Goal: Task Accomplishment & Management: Manage account settings

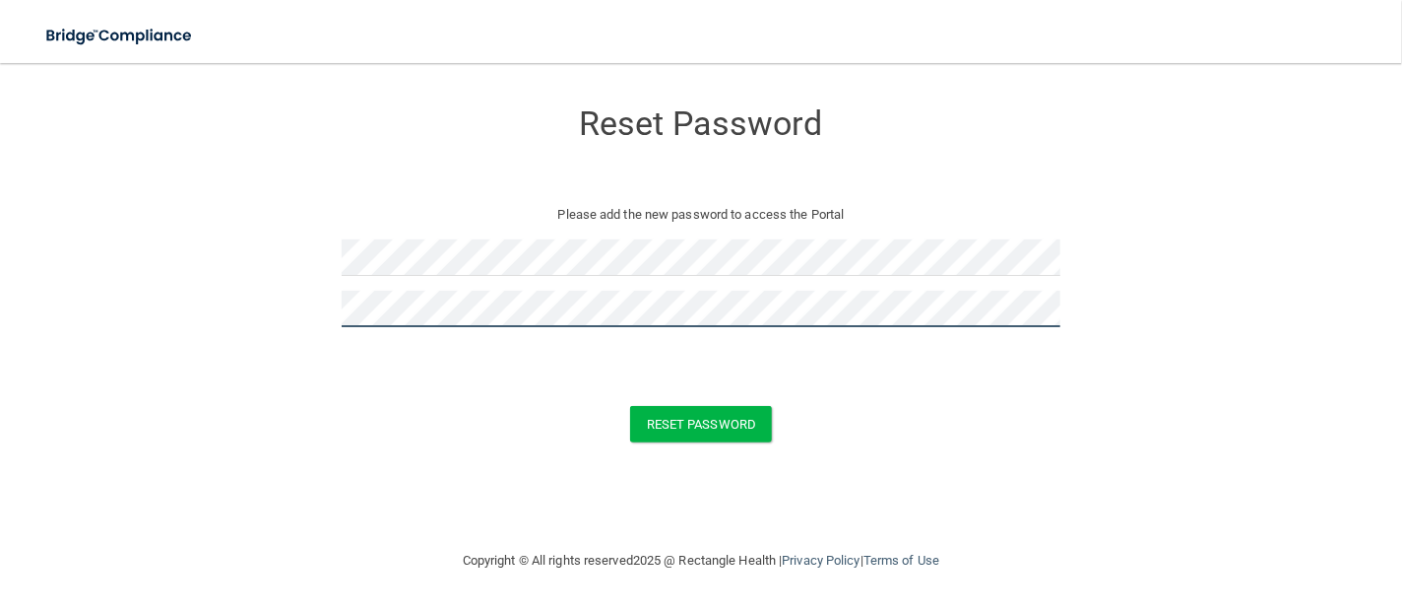
click at [630, 406] on button "Reset Password" at bounding box center [701, 424] width 142 height 36
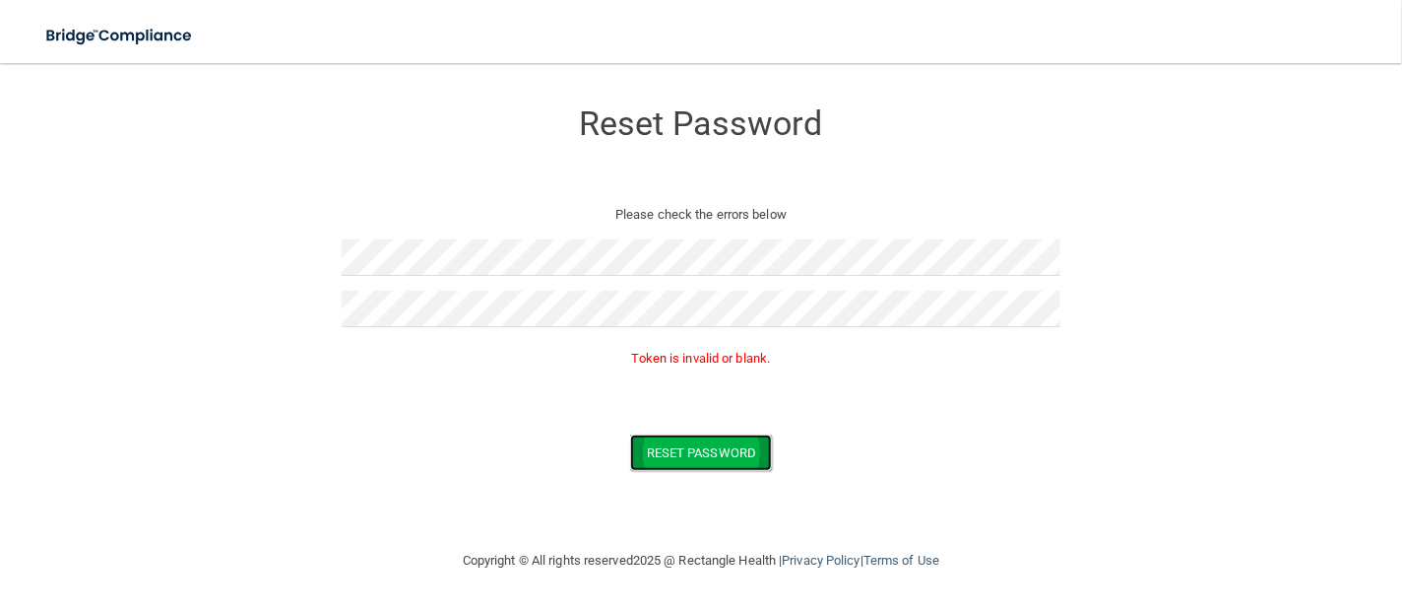
click at [703, 451] on button "Reset Password" at bounding box center [701, 452] width 142 height 36
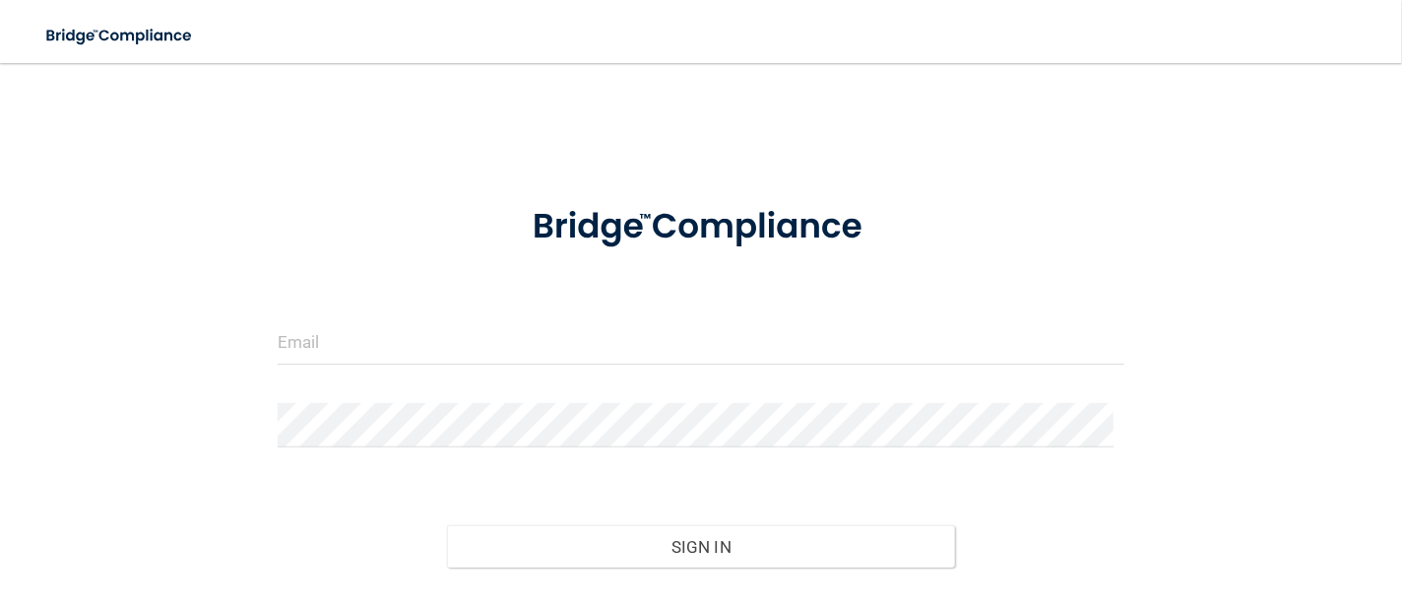
scroll to position [102, 0]
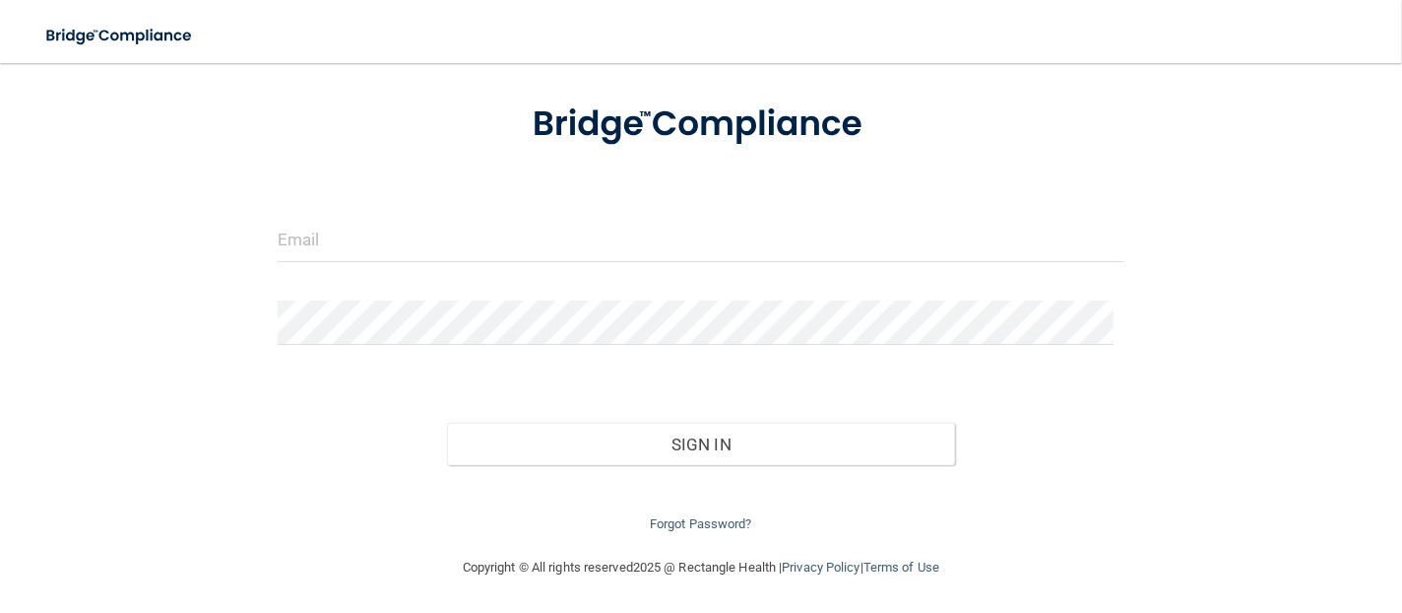
click at [371, 211] on form "Invalid email/password. You don't have permission to access that page. Sign In …" at bounding box center [701, 307] width 847 height 457
click at [356, 240] on input "email" at bounding box center [701, 240] width 847 height 44
type input "[EMAIL_ADDRESS][DOMAIN_NAME]"
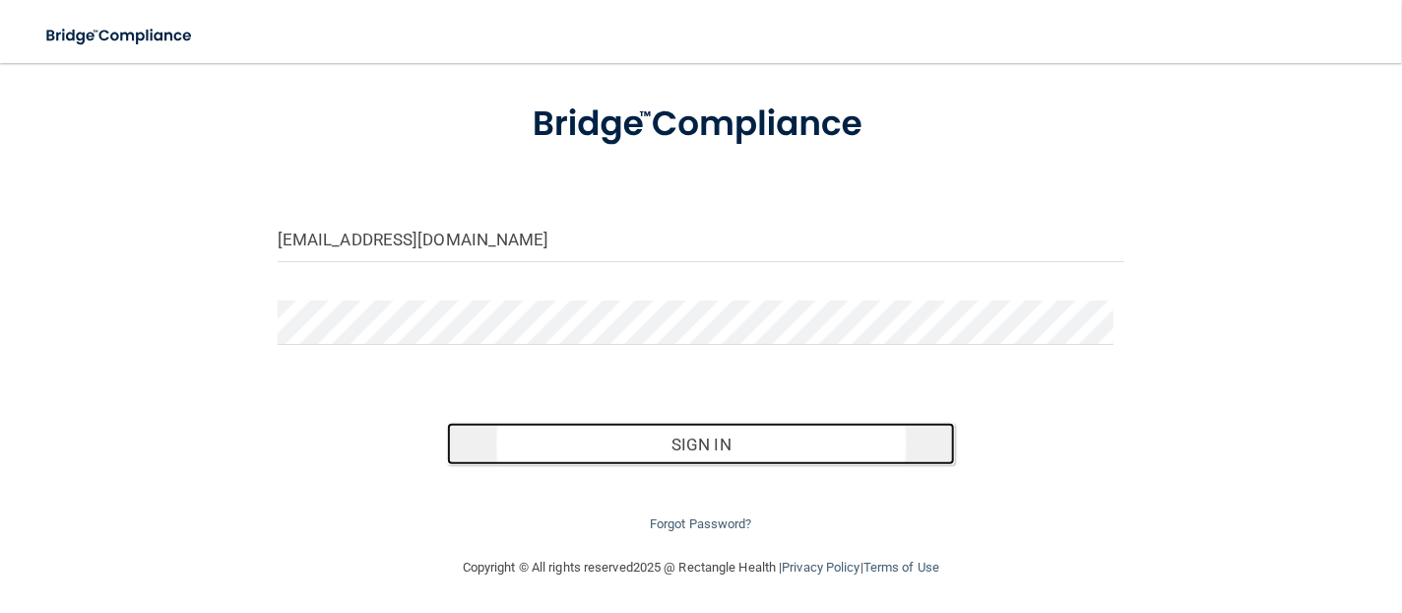
click at [611, 438] on button "Sign In" at bounding box center [701, 443] width 508 height 43
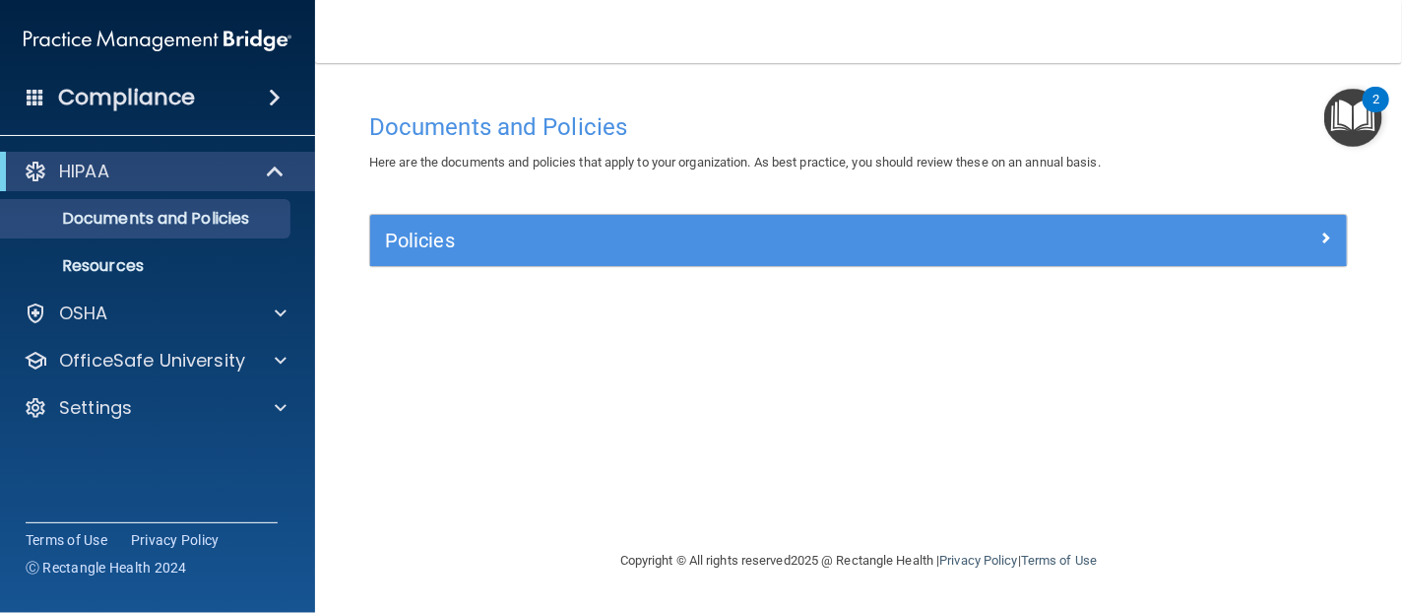
click at [84, 334] on div "HIPAA Documents and Policies Report an Incident Business Associates Emergency P…" at bounding box center [158, 293] width 316 height 299
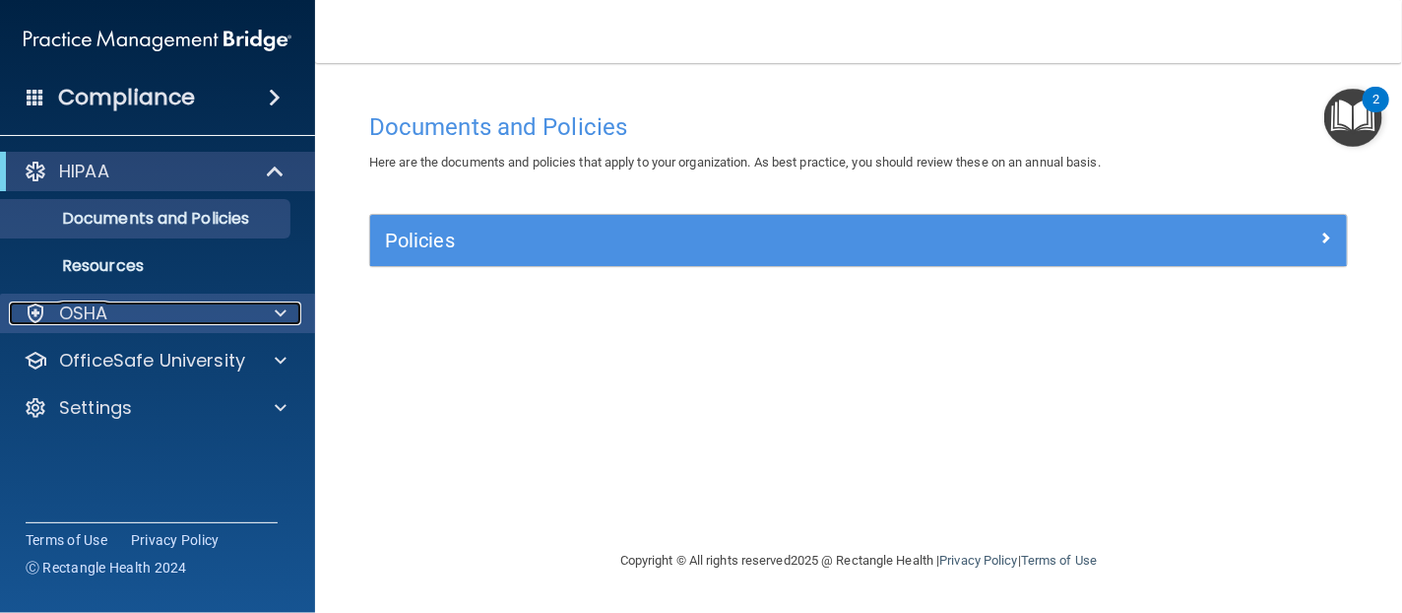
click at [83, 313] on p "OSHA" at bounding box center [83, 313] width 49 height 24
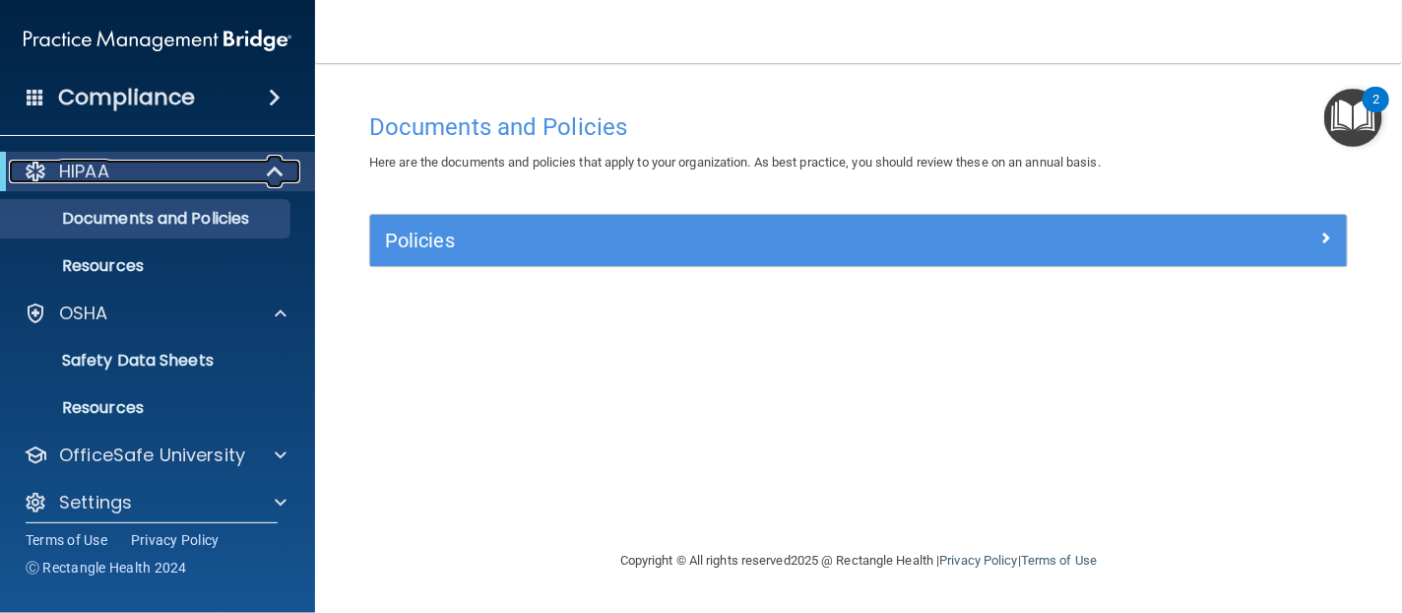
click at [112, 162] on div "HIPAA" at bounding box center [130, 172] width 243 height 24
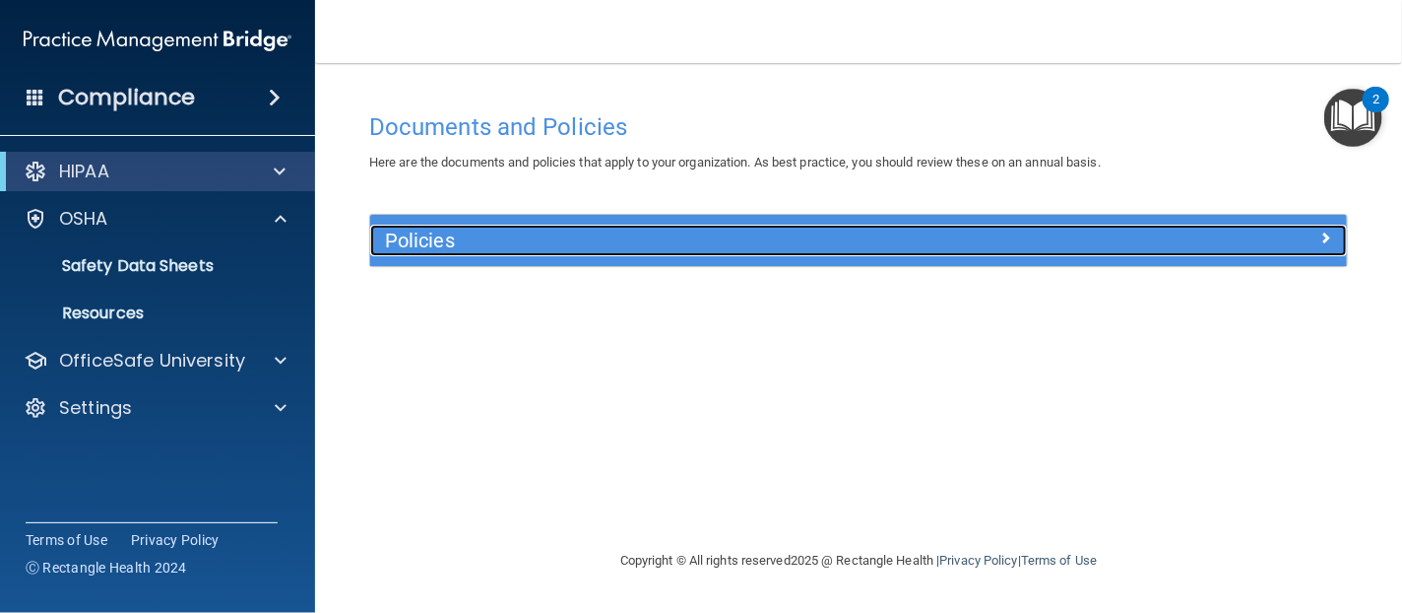
click at [419, 250] on h5 "Policies" at bounding box center [736, 240] width 703 height 22
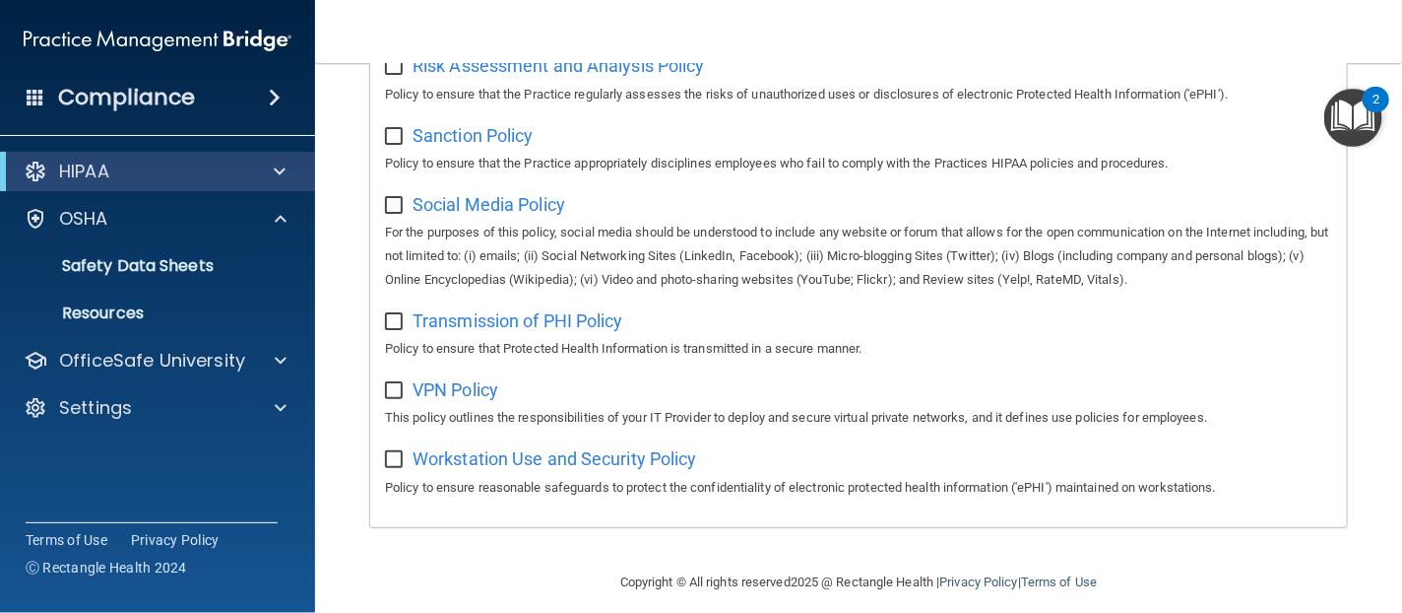
scroll to position [1451, 0]
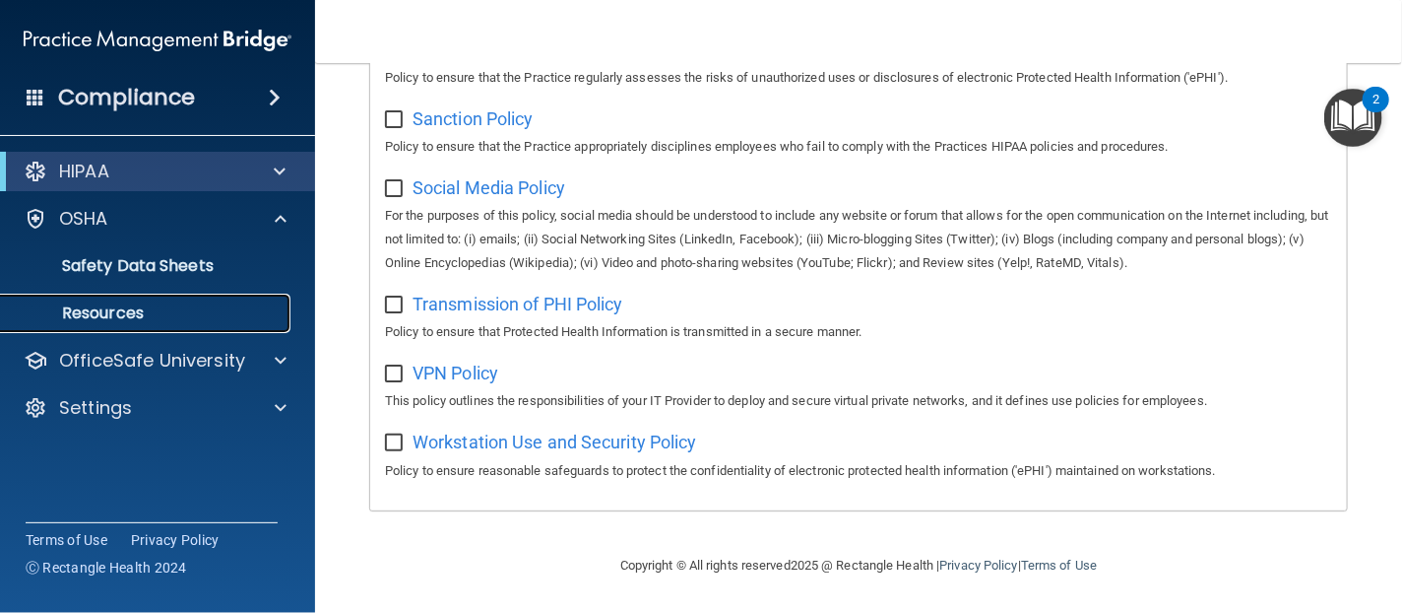
click at [91, 293] on link "Resources" at bounding box center [135, 312] width 310 height 39
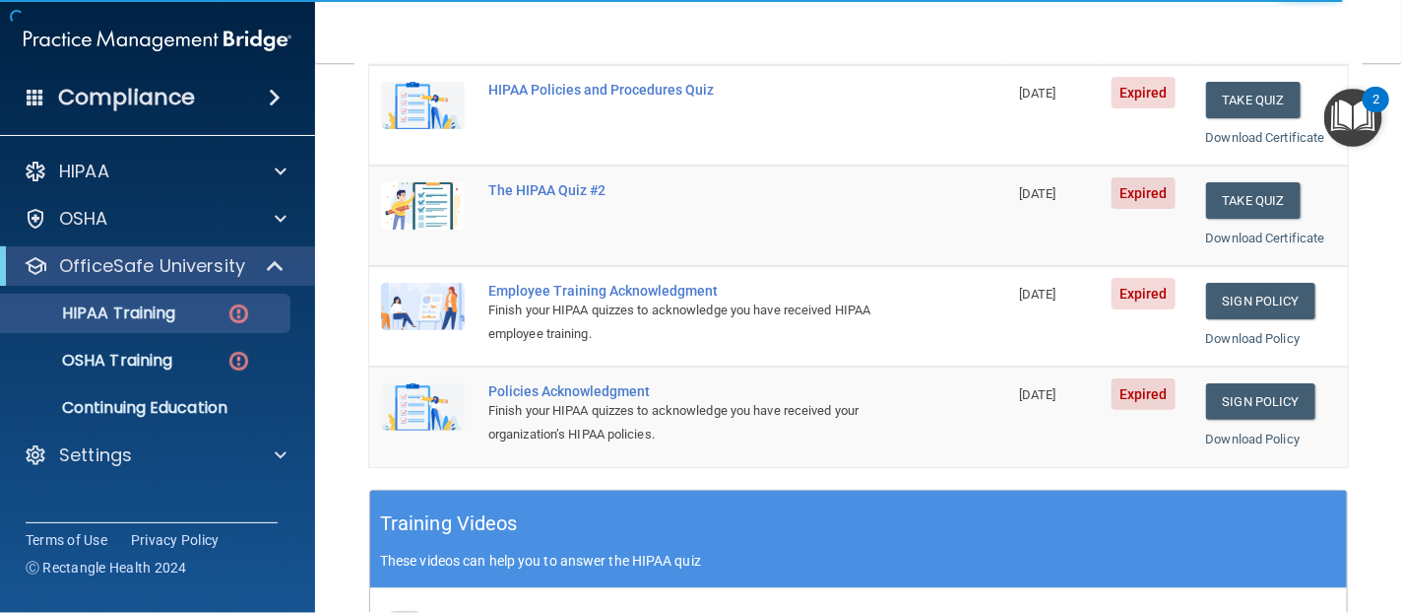
click at [508, 427] on div "Finish your HIPAA quizzes to acknowledge you have received your organization’s …" at bounding box center [698, 422] width 421 height 47
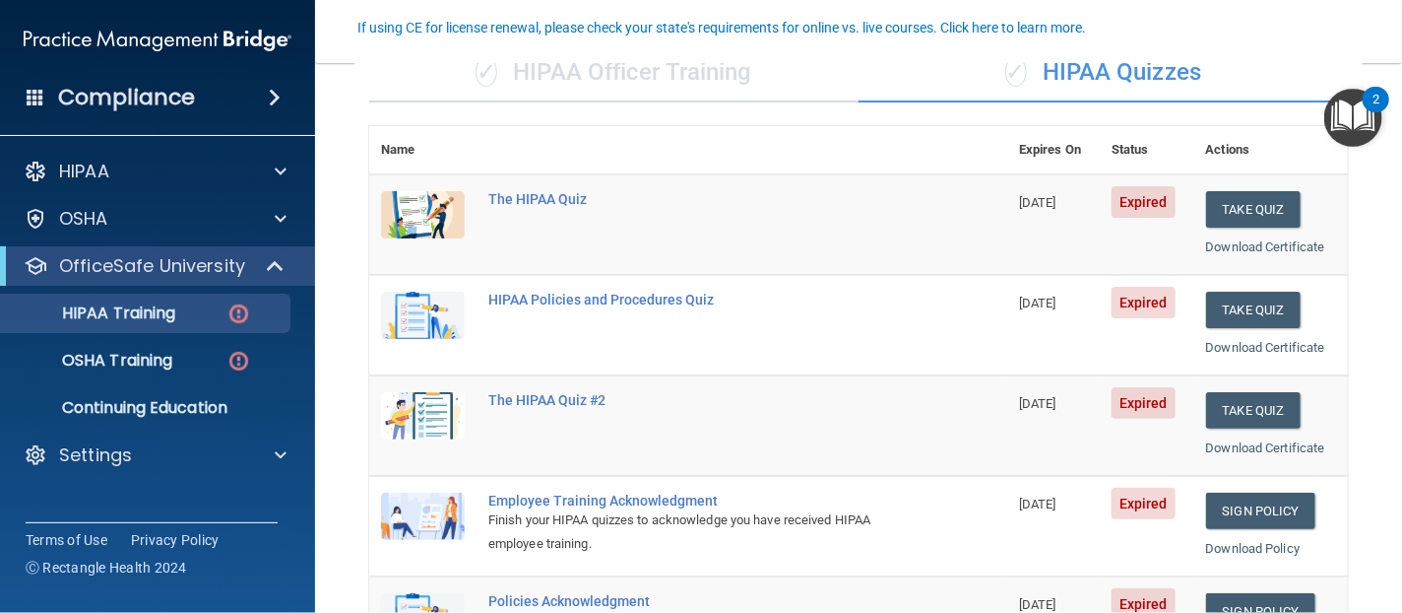
scroll to position [171, 0]
